Goal: Task Accomplishment & Management: Use online tool/utility

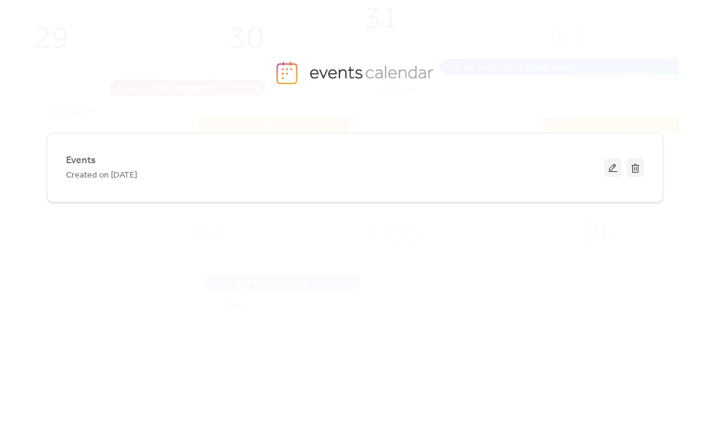
click at [610, 166] on button at bounding box center [612, 167] width 17 height 19
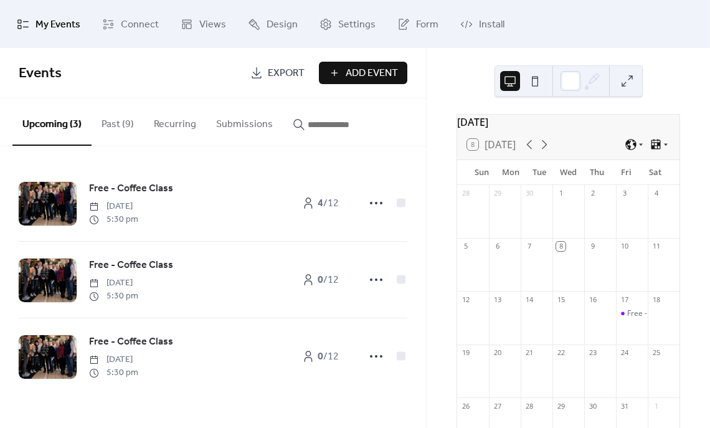
click at [546, 152] on icon at bounding box center [544, 144] width 15 height 15
click at [531, 149] on icon at bounding box center [530, 144] width 6 height 9
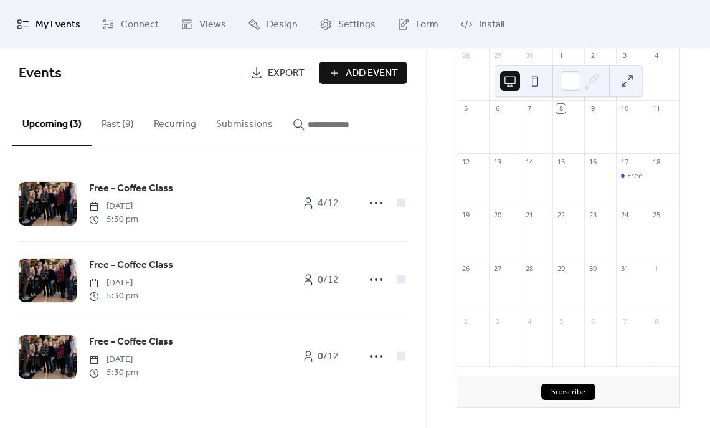
scroll to position [20, 0]
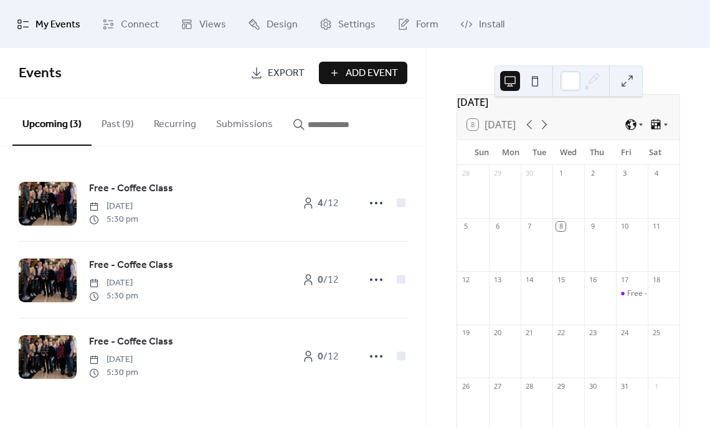
click at [548, 132] on icon at bounding box center [544, 124] width 15 height 15
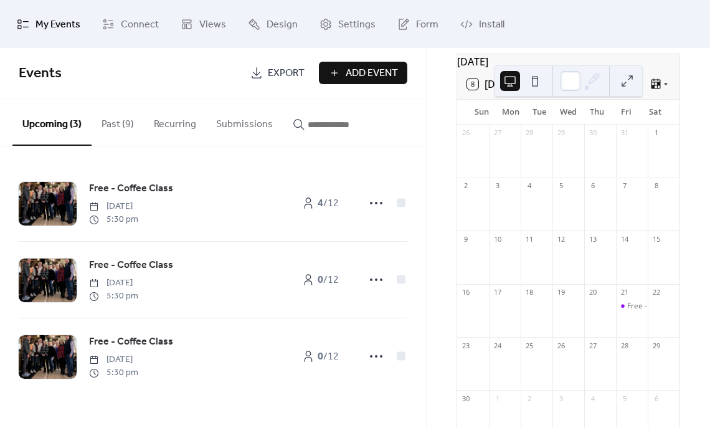
scroll to position [0, 0]
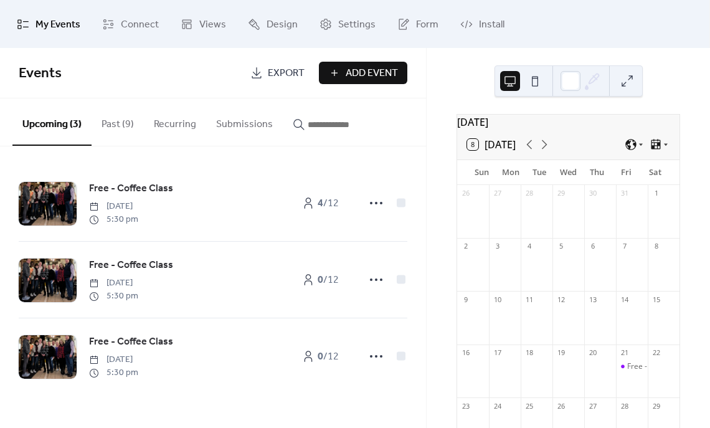
click at [548, 149] on icon at bounding box center [545, 144] width 6 height 9
click at [533, 149] on icon at bounding box center [529, 144] width 15 height 15
click at [532, 152] on icon at bounding box center [529, 144] width 15 height 15
